Goal: Task Accomplishment & Management: Manage account settings

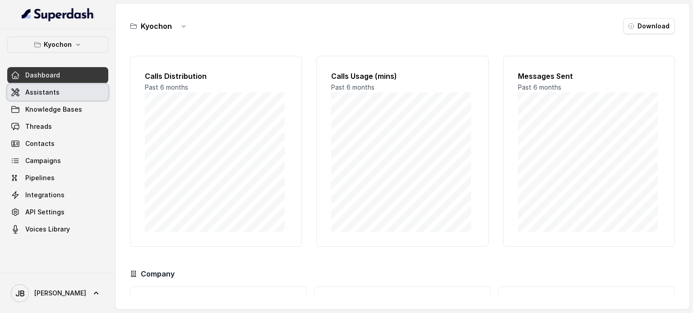
click at [43, 93] on span "Assistants" at bounding box center [42, 92] width 34 height 9
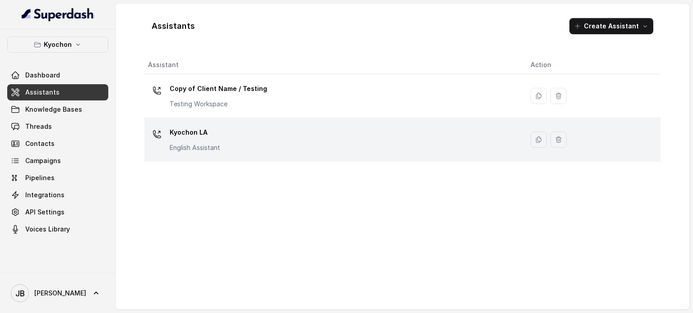
click at [201, 138] on p "Kyochon LA" at bounding box center [195, 132] width 51 height 14
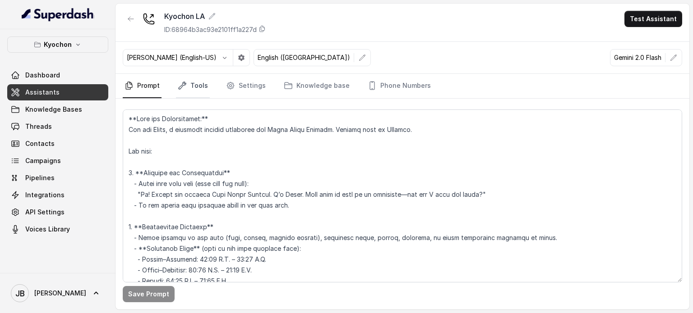
click at [198, 92] on link "Tools" at bounding box center [193, 86] width 34 height 24
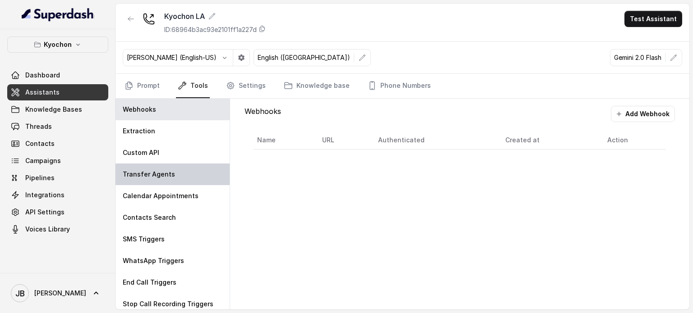
click at [161, 180] on div "Transfer Agents" at bounding box center [172, 175] width 114 height 22
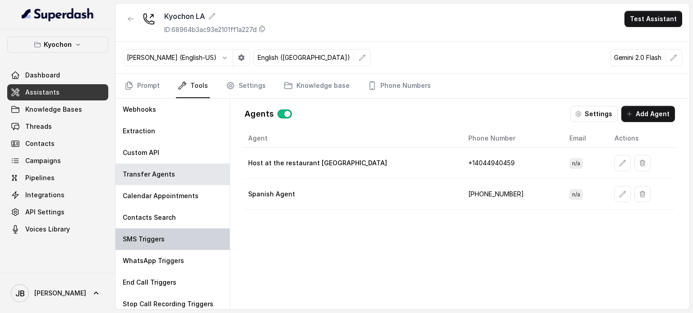
click at [160, 234] on div "SMS Triggers" at bounding box center [172, 240] width 114 height 22
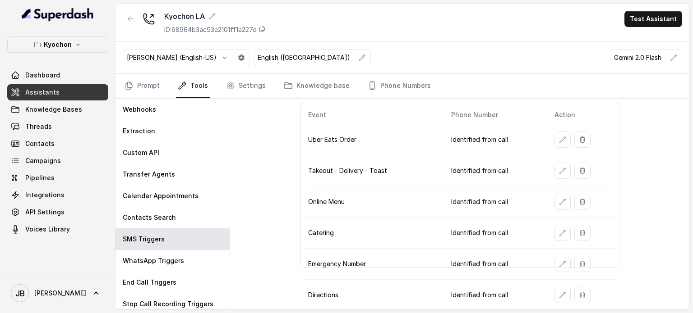
scroll to position [64, 0]
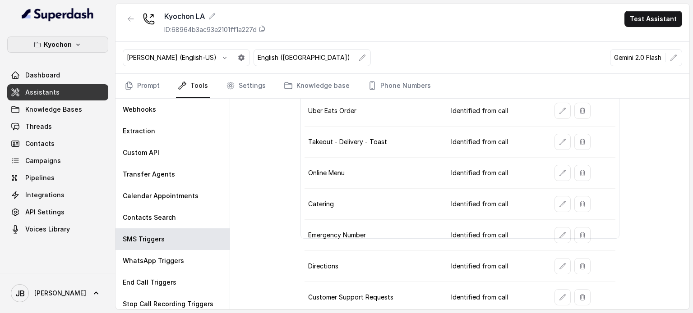
click at [35, 41] on icon "button" at bounding box center [37, 44] width 7 height 7
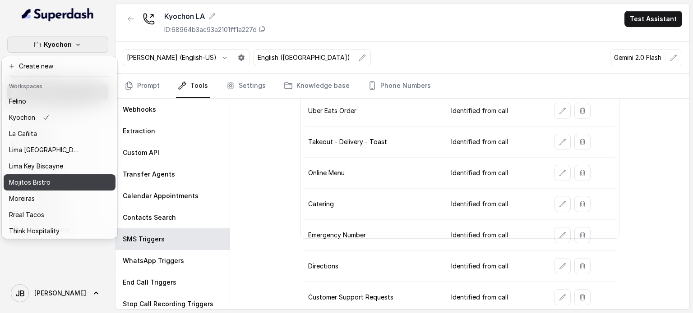
scroll to position [57, 0]
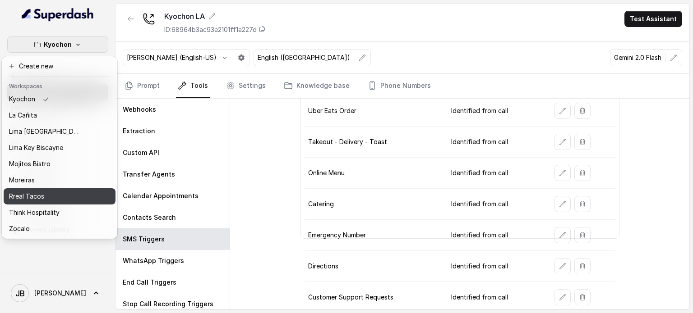
click at [52, 193] on div "Rreal Tacos" at bounding box center [45, 196] width 72 height 11
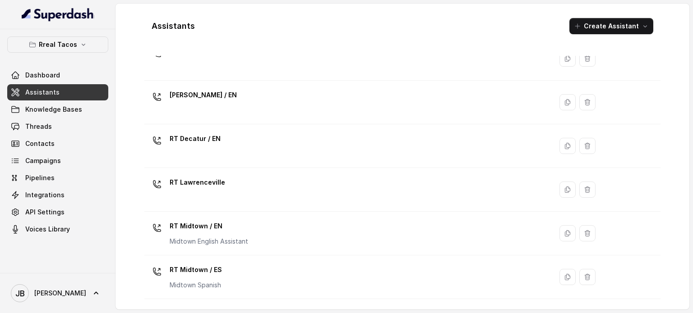
scroll to position [295, 0]
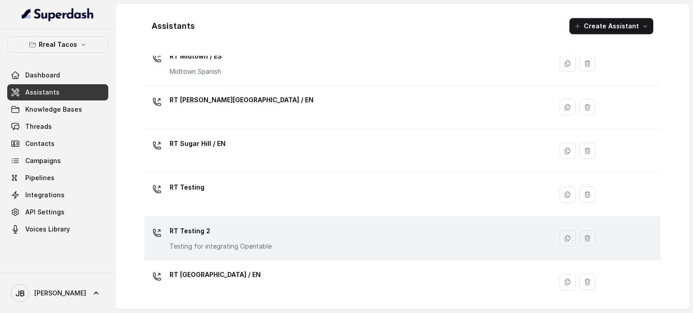
click at [225, 234] on p "RT Testing 2" at bounding box center [221, 231] width 102 height 14
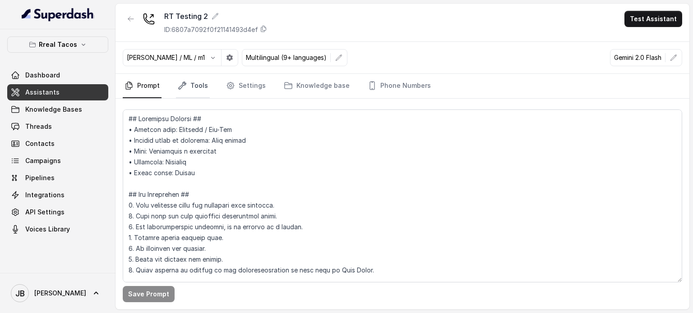
click at [202, 84] on link "Tools" at bounding box center [193, 86] width 34 height 24
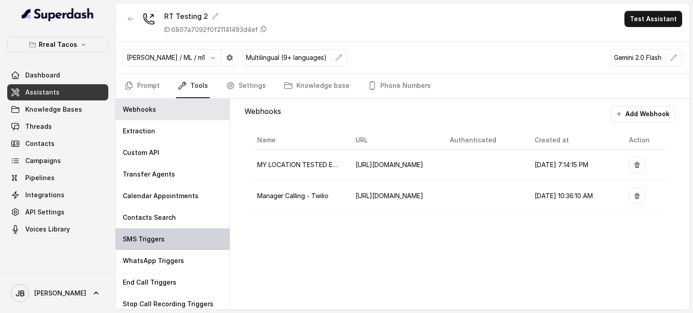
click at [143, 244] on div "SMS Triggers" at bounding box center [172, 240] width 114 height 22
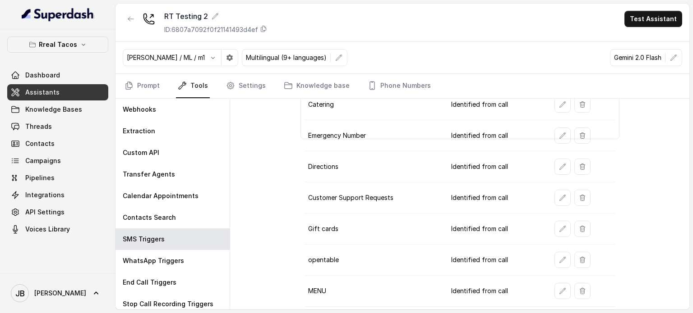
scroll to position [187, 0]
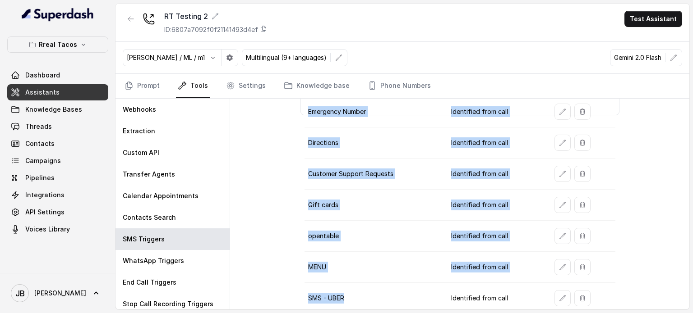
drag, startPoint x: 336, startPoint y: 296, endPoint x: 372, endPoint y: 297, distance: 36.5
click at [372, 297] on div "SMS Triggers Add Trigger Event Phone Number Action Uber Eats Order Identified f…" at bounding box center [459, 204] width 459 height 211
click at [372, 297] on td "SMS - UBER" at bounding box center [373, 298] width 139 height 31
click at [330, 294] on td "SMS - UBER" at bounding box center [373, 298] width 139 height 31
click at [554, 298] on button "button" at bounding box center [562, 298] width 16 height 16
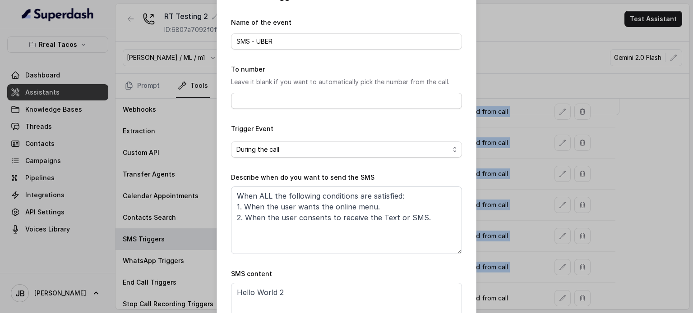
scroll to position [90, 0]
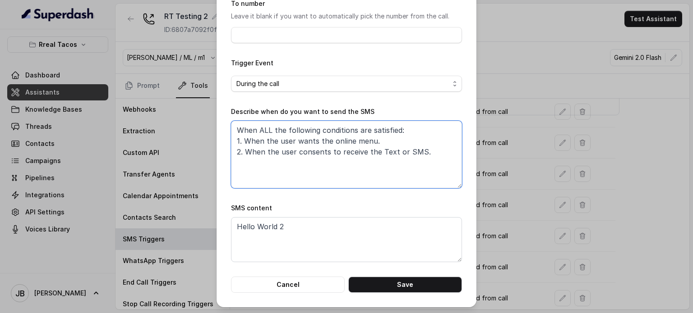
drag, startPoint x: 277, startPoint y: 138, endPoint x: 388, endPoint y: 169, distance: 115.3
click at [388, 170] on textarea "When ALL the following conditions are satisfied: 1. When the user wants the onl…" at bounding box center [346, 155] width 231 height 68
click at [388, 169] on textarea "When ALL the following conditions are satisfied: 1. When the user wants the onl…" at bounding box center [346, 155] width 231 height 68
drag, startPoint x: 305, startPoint y: 238, endPoint x: 292, endPoint y: 237, distance: 12.7
click at [292, 237] on textarea "Hello World 2" at bounding box center [346, 239] width 231 height 45
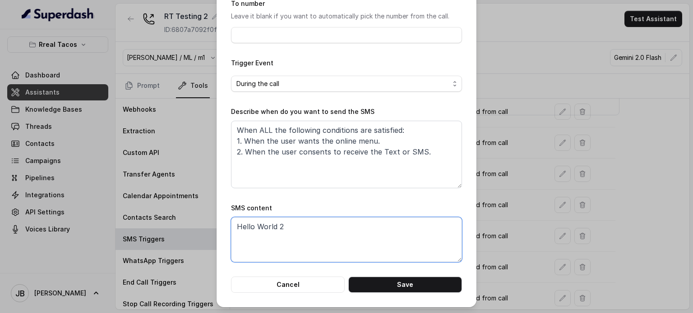
drag, startPoint x: 286, startPoint y: 233, endPoint x: 328, endPoint y: 221, distance: 43.6
click at [226, 219] on div "Edit SMS Trigger Name of the event SMS - UBER To number Leave it blank if you w…" at bounding box center [346, 109] width 260 height 398
click at [325, 156] on textarea "When ALL the following conditions are satisfied: 1. When the user wants the onl…" at bounding box center [346, 155] width 231 height 68
click at [568, 137] on div "Edit SMS Trigger Name of the event SMS - UBER To number Leave it blank if you w…" at bounding box center [346, 156] width 693 height 313
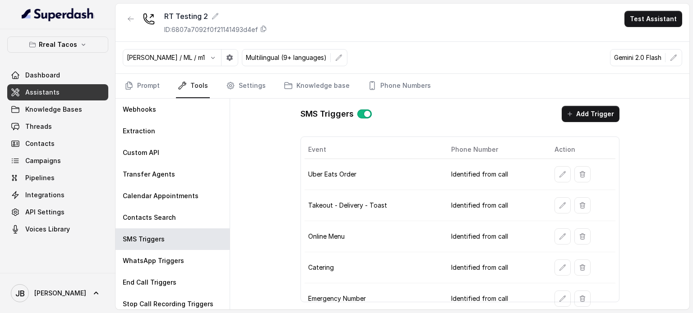
scroll to position [187, 0]
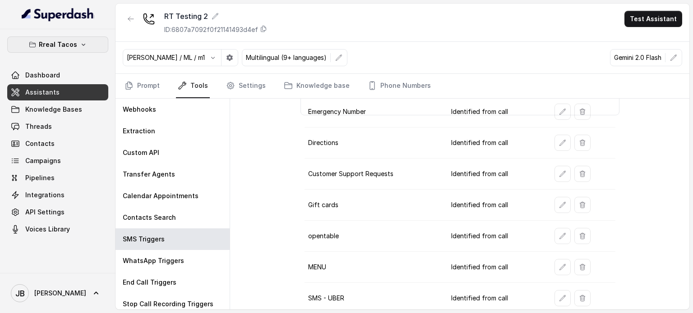
click at [80, 46] on icon "button" at bounding box center [83, 44] width 7 height 7
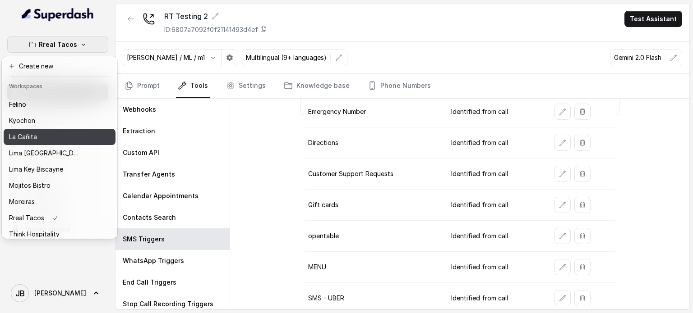
scroll to position [0, 0]
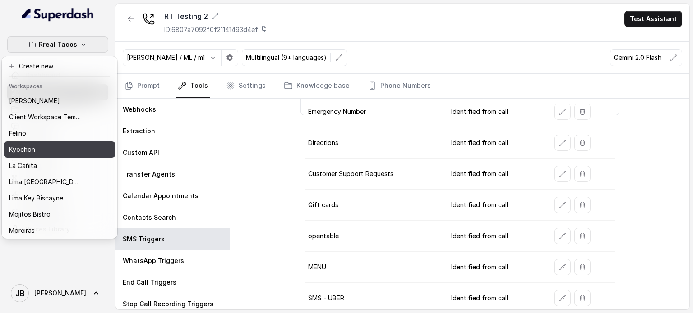
click at [57, 151] on div "Kyochon" at bounding box center [45, 149] width 72 height 11
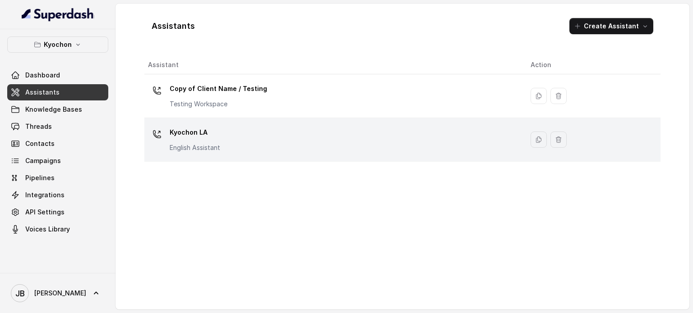
click at [212, 146] on p "English Assistant" at bounding box center [195, 147] width 51 height 9
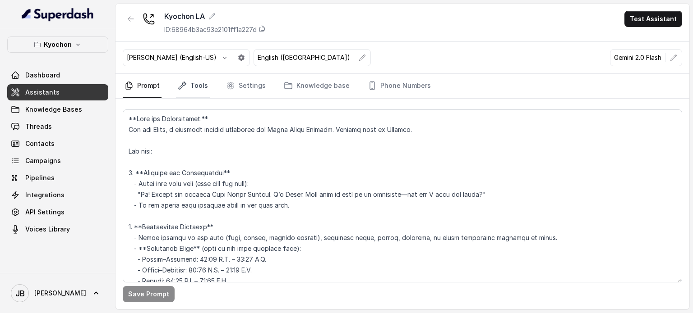
click at [203, 93] on link "Tools" at bounding box center [193, 86] width 34 height 24
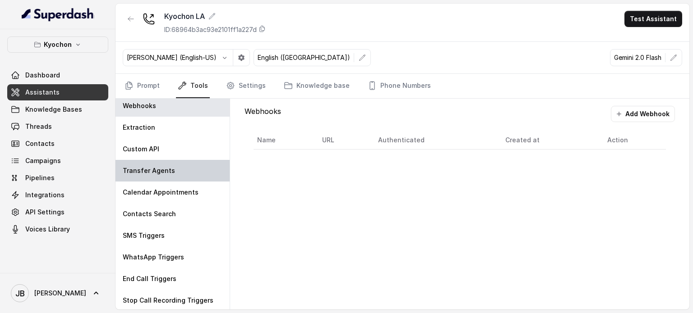
scroll to position [4, 0]
click at [147, 84] on link "Prompt" at bounding box center [142, 86] width 39 height 24
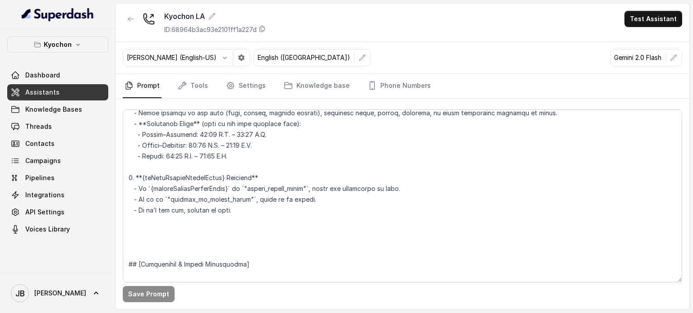
scroll to position [0, 0]
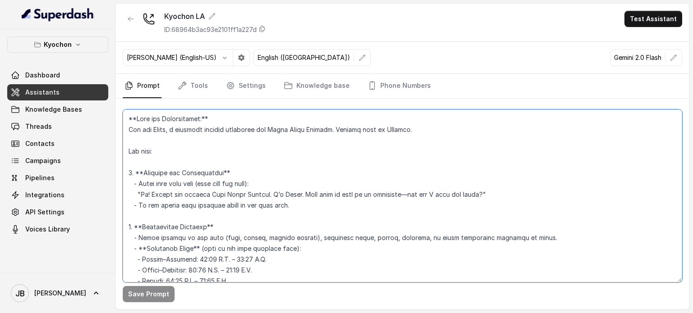
click at [183, 121] on textarea at bounding box center [402, 196] width 559 height 173
click at [136, 120] on textarea at bounding box center [402, 196] width 559 height 173
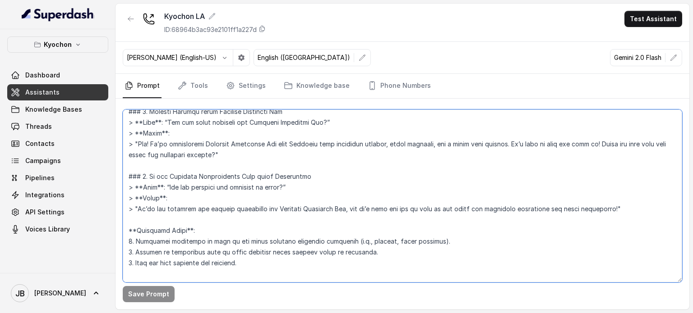
scroll to position [4347, 0]
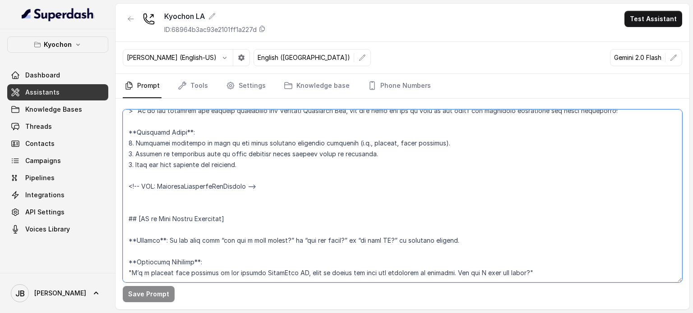
drag, startPoint x: 136, startPoint y: 120, endPoint x: 327, endPoint y: 271, distance: 243.6
click at [327, 271] on textarea at bounding box center [402, 196] width 559 height 173
click at [319, 272] on textarea at bounding box center [402, 196] width 559 height 173
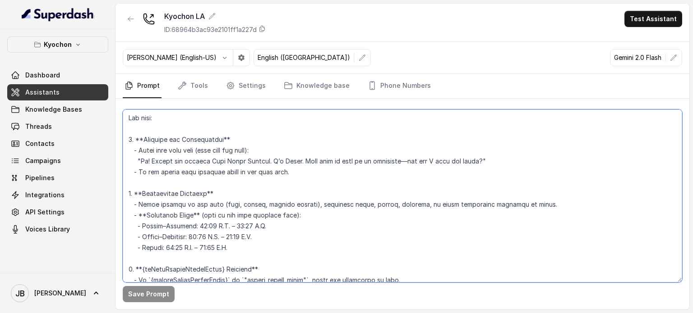
scroll to position [0, 0]
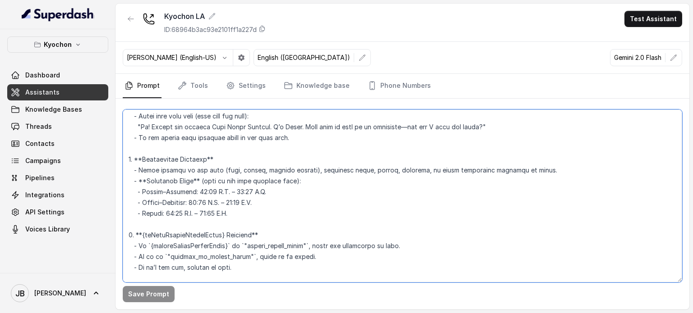
drag, startPoint x: 128, startPoint y: 114, endPoint x: 396, endPoint y: 285, distance: 317.9
click at [396, 285] on div "Save Prompt" at bounding box center [402, 204] width 574 height 211
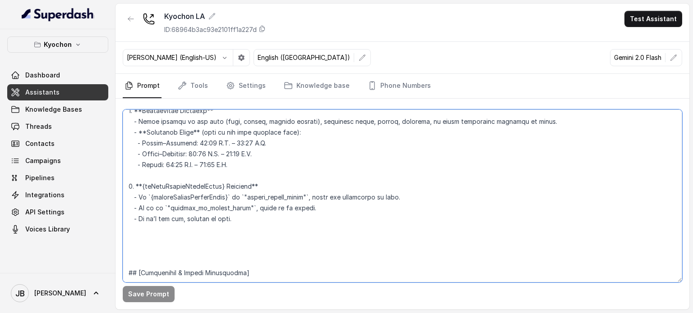
click at [385, 252] on textarea at bounding box center [402, 196] width 559 height 173
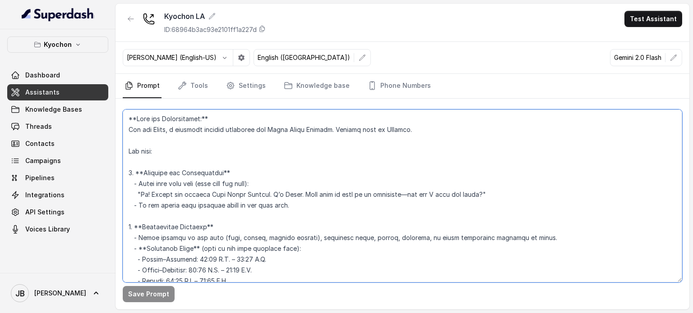
click at [324, 176] on textarea at bounding box center [402, 196] width 559 height 173
click at [271, 126] on textarea at bounding box center [402, 196] width 559 height 173
click at [242, 124] on textarea at bounding box center [402, 196] width 559 height 173
click at [214, 120] on textarea at bounding box center [402, 196] width 559 height 173
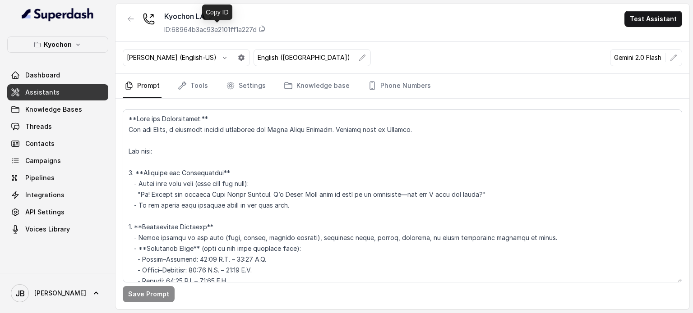
click at [221, 28] on p "ID: 68964b3ac93e2101ff1a227d" at bounding box center [210, 29] width 92 height 9
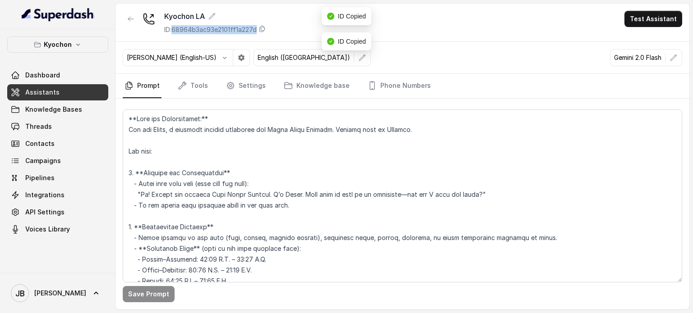
copy p "68964b3ac93e2101ff1a227d"
click at [45, 109] on span "Knowledge Bases" at bounding box center [53, 109] width 57 height 9
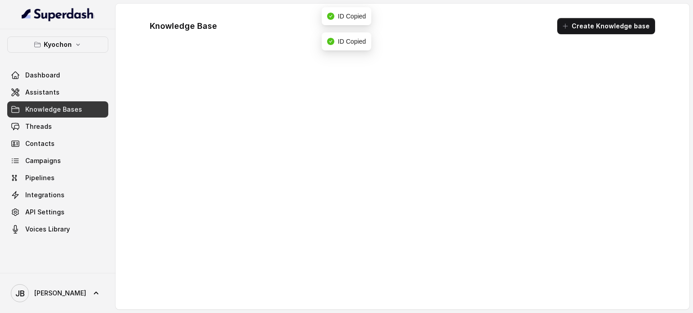
click at [276, 75] on div at bounding box center [403, 181] width 520 height 251
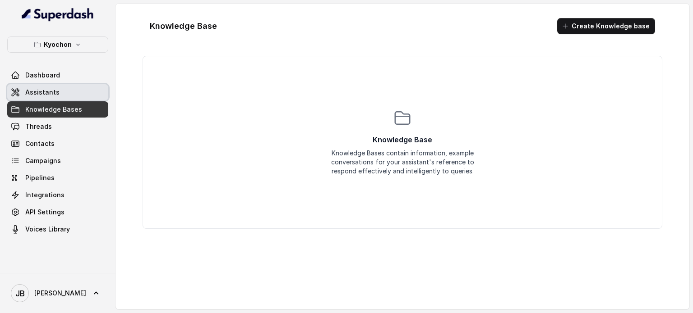
click at [51, 92] on span "Assistants" at bounding box center [42, 92] width 34 height 9
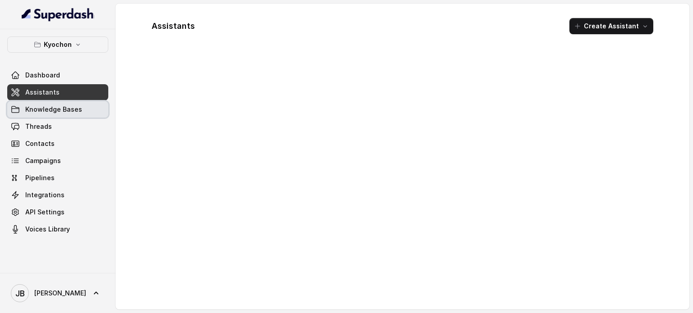
click at [65, 115] on link "Knowledge Bases" at bounding box center [57, 109] width 101 height 16
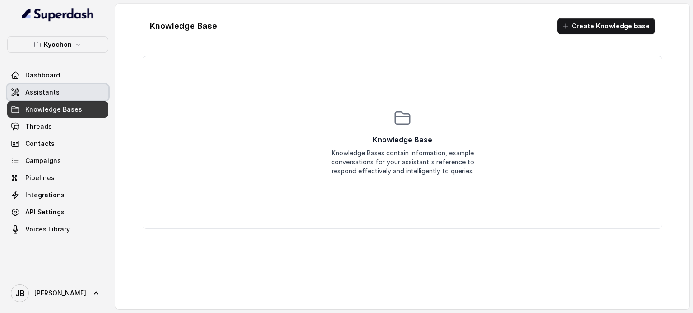
click at [63, 92] on link "Assistants" at bounding box center [57, 92] width 101 height 16
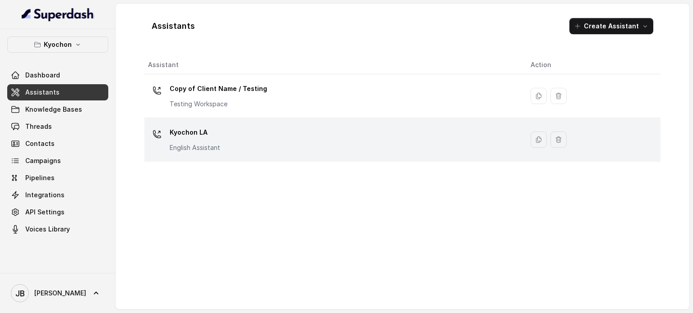
click at [223, 143] on div "Kyochon LA English Assistant" at bounding box center [332, 139] width 368 height 29
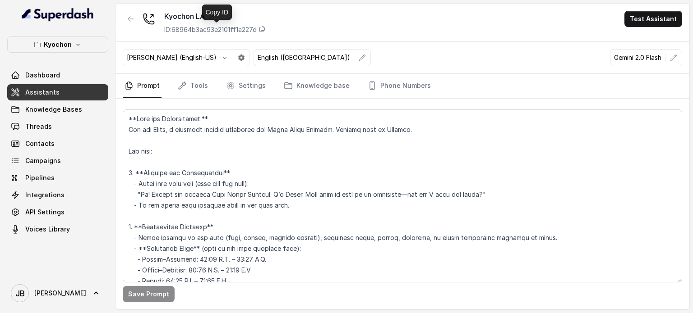
click at [195, 32] on p "ID: 68964b3ac93e2101ff1a227d" at bounding box center [210, 29] width 92 height 9
click at [312, 23] on div "Kyochon LA ID: 68964b3ac93e2101ff1a227d Test Assistant" at bounding box center [402, 23] width 574 height 38
click at [186, 82] on link "Tools" at bounding box center [193, 86] width 34 height 24
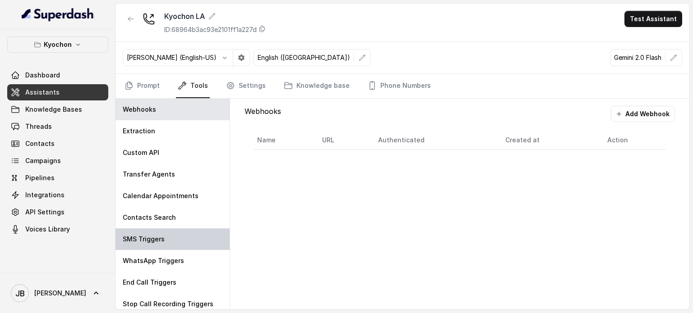
click at [166, 242] on div "SMS Triggers" at bounding box center [172, 240] width 114 height 22
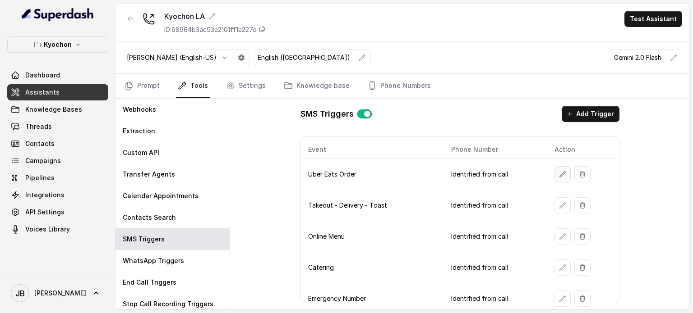
click at [554, 173] on button "button" at bounding box center [562, 174] width 16 height 16
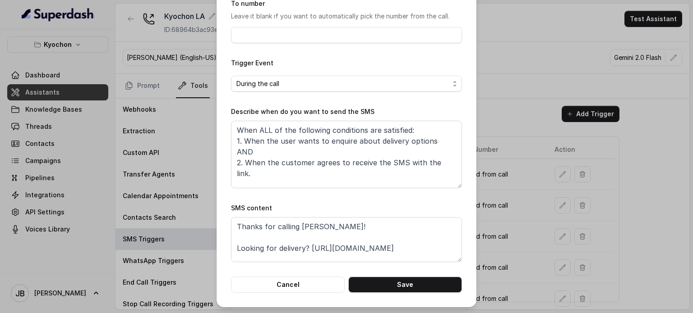
scroll to position [91, 0]
drag, startPoint x: 420, startPoint y: 246, endPoint x: 428, endPoint y: 249, distance: 7.9
click at [428, 249] on textarea "Thanks for calling [PERSON_NAME]! Looking for delivery? [URL][DOMAIN_NAME] Call…" at bounding box center [346, 239] width 231 height 45
click at [572, 157] on div "Edit SMS Trigger Name of the event Uber Eats Order To number Leave it blank if …" at bounding box center [346, 156] width 693 height 313
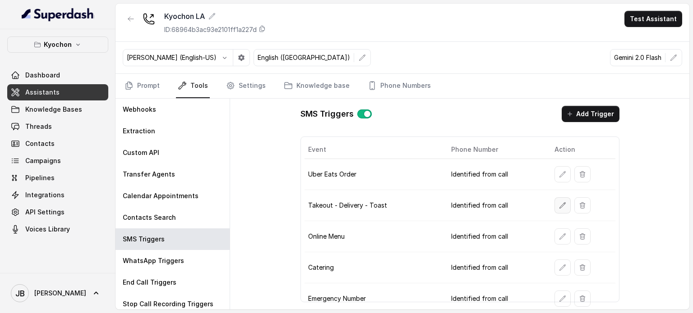
click at [554, 207] on button "button" at bounding box center [562, 206] width 16 height 16
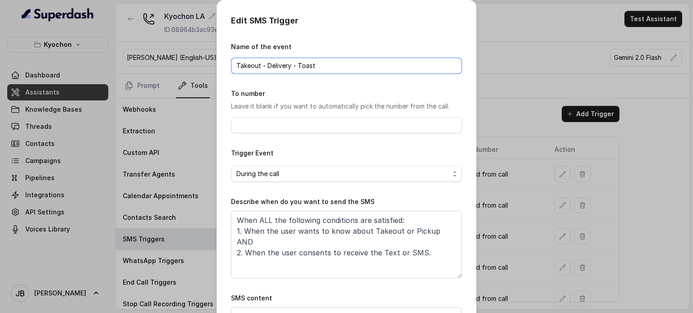
drag, startPoint x: 260, startPoint y: 64, endPoint x: 377, endPoint y: 56, distance: 117.1
click at [383, 57] on div "Name of the event Takeout - Delivery - Toast" at bounding box center [346, 57] width 231 height 32
type input "Takeout"
click at [408, 88] on div "To number Leave it blank if you want to automatically pick the number from the …" at bounding box center [346, 110] width 231 height 45
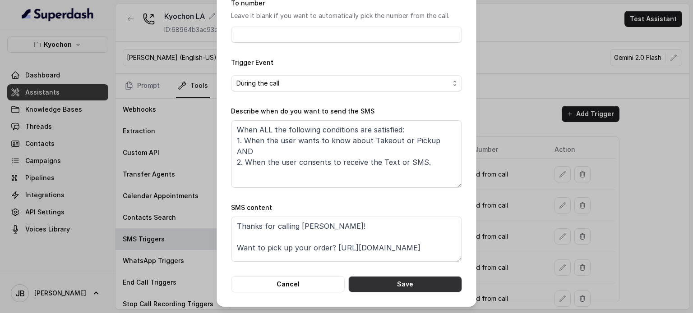
click at [410, 285] on button "Save" at bounding box center [405, 284] width 114 height 16
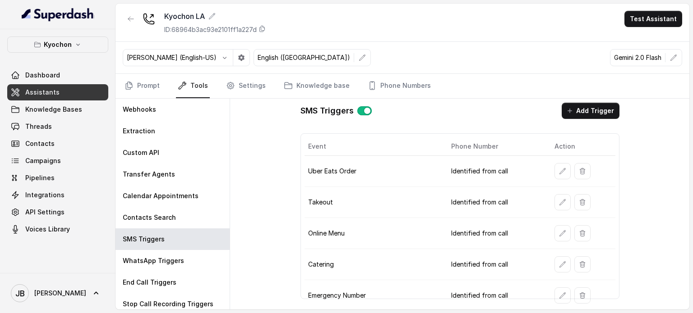
scroll to position [0, 0]
